Goal: Information Seeking & Learning: Learn about a topic

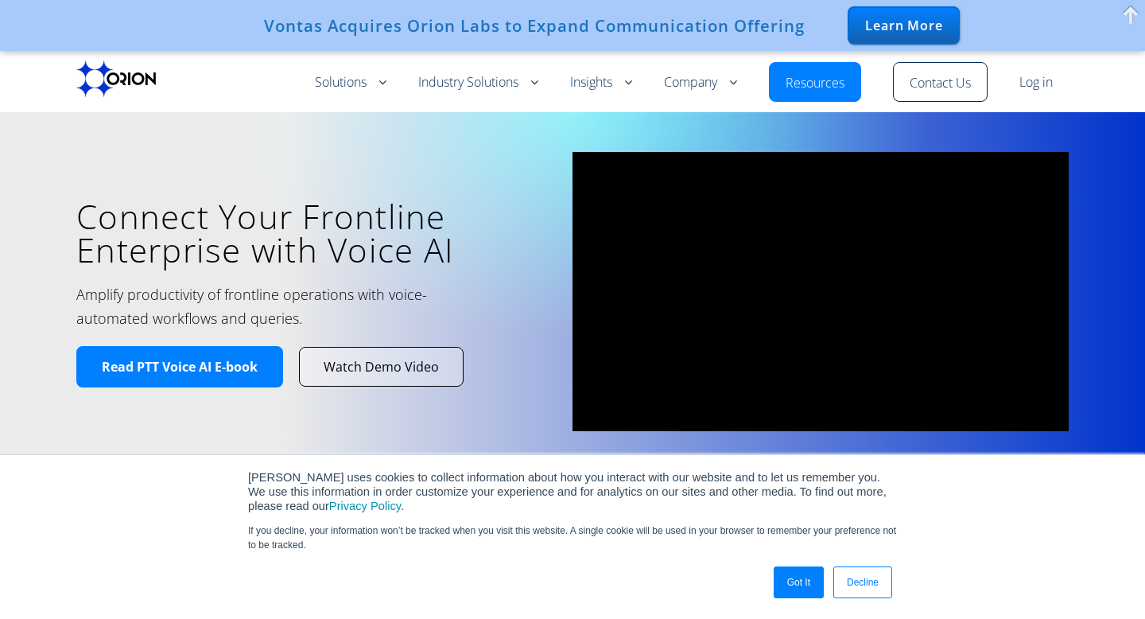
click at [223, 108] on header "Orion Solutions Voice-First Intelligent Platform Process Automation Voice AI Wo…" at bounding box center [572, 81] width 1145 height 61
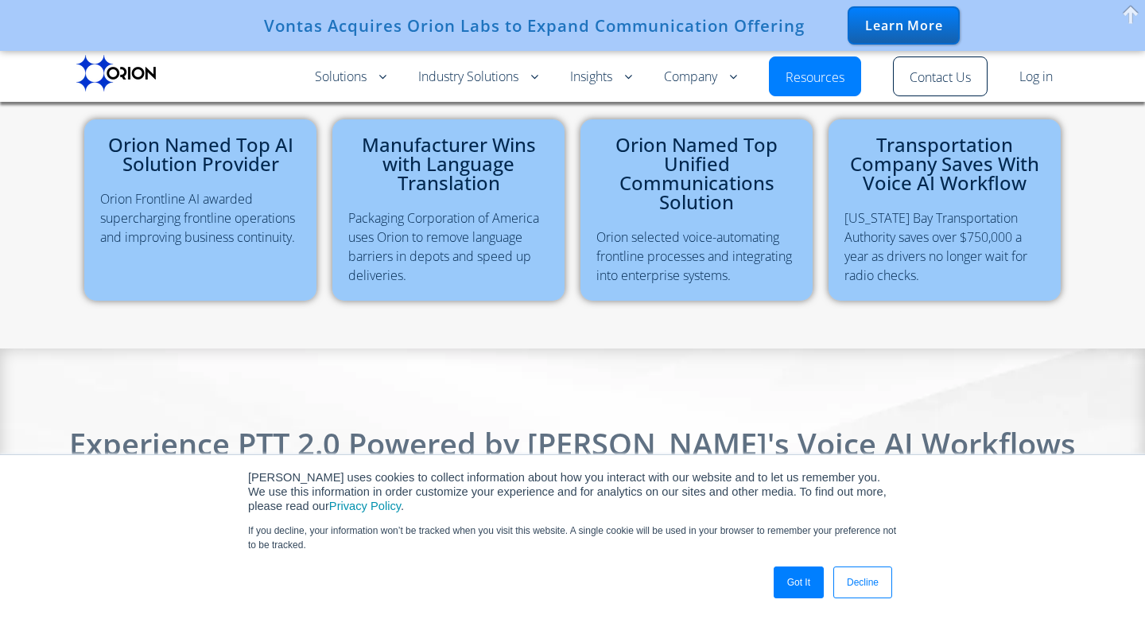
scroll to position [706, 0]
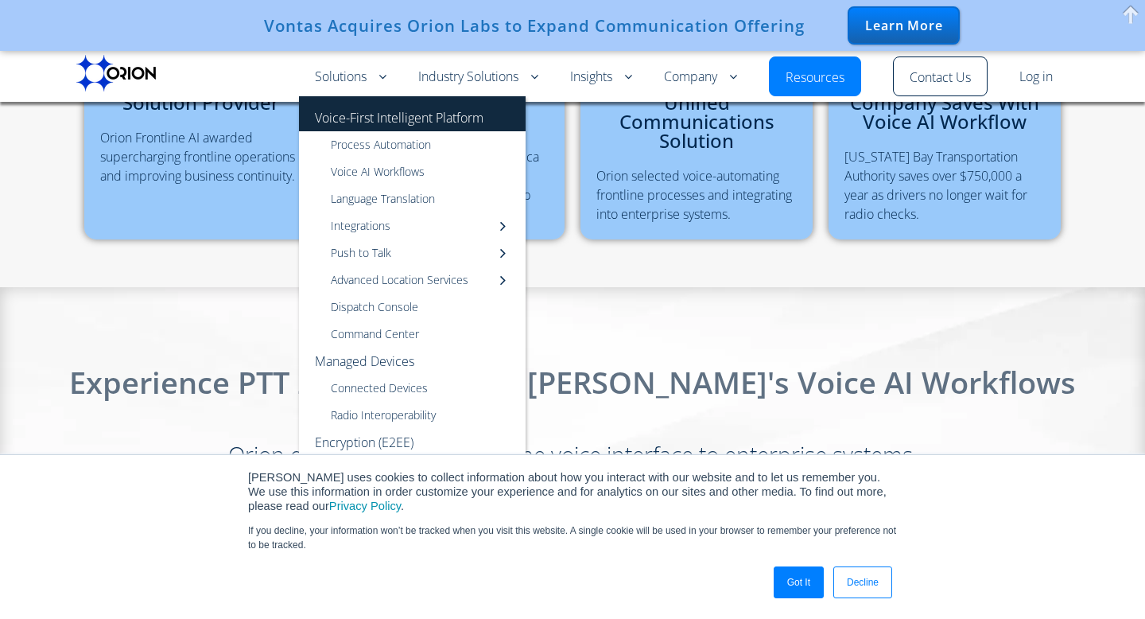
click at [340, 119] on link "Voice-First Intelligent Platform" at bounding box center [412, 113] width 227 height 35
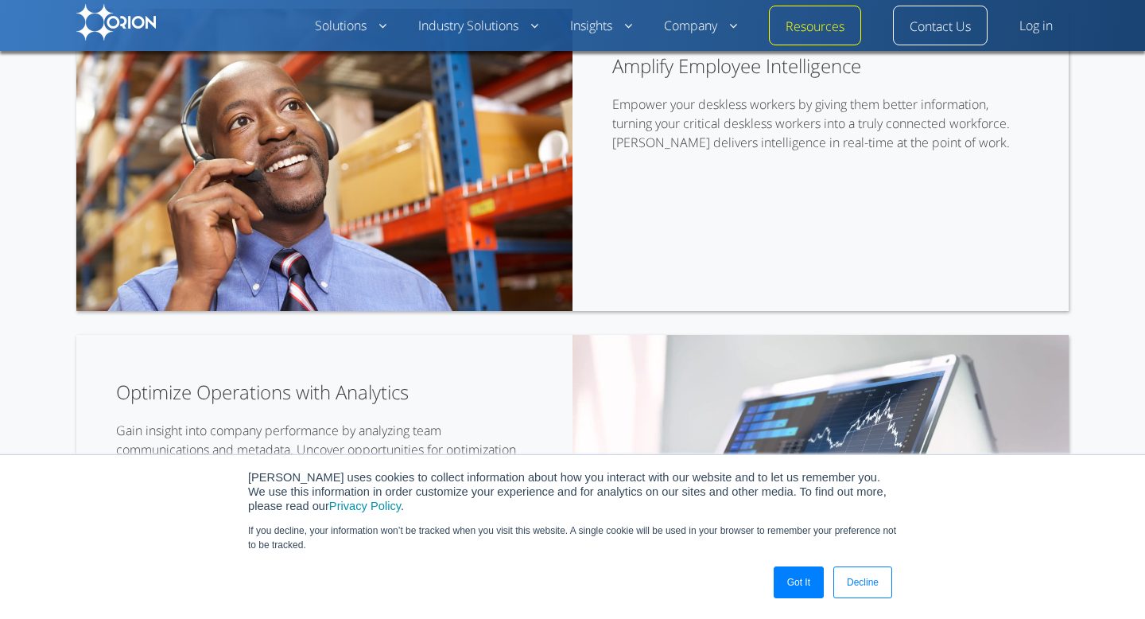
scroll to position [3091, 0]
